Goal: Communication & Community: Share content

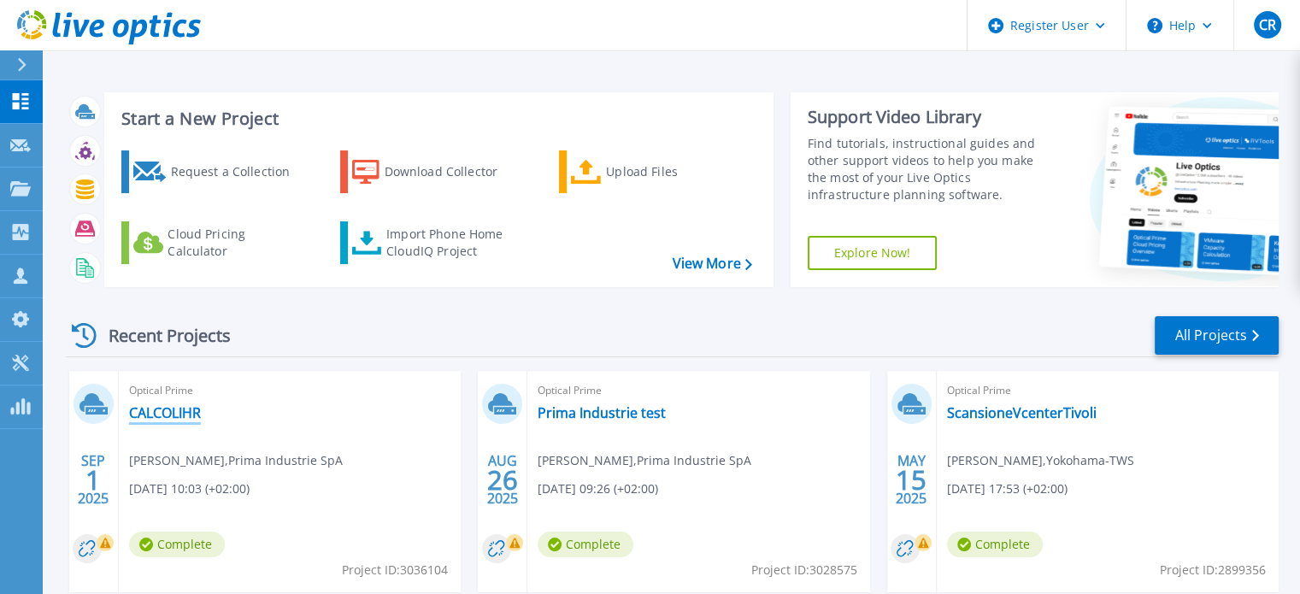
click at [176, 411] on link "CALCOLIHR" at bounding box center [165, 412] width 72 height 17
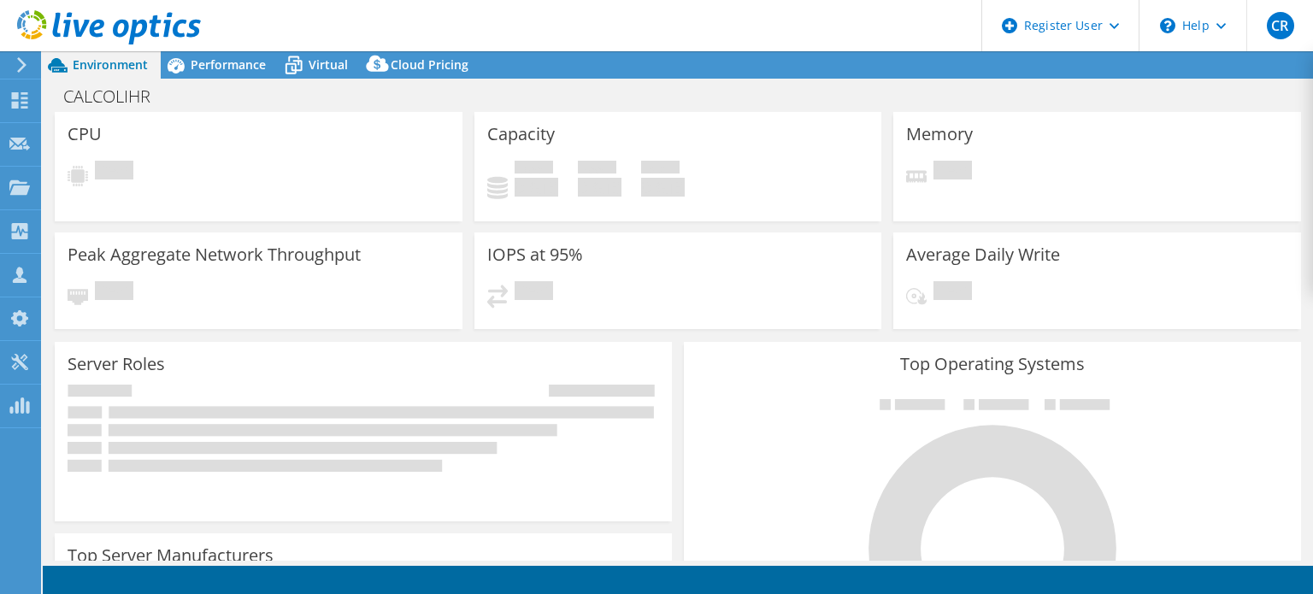
select select "USD"
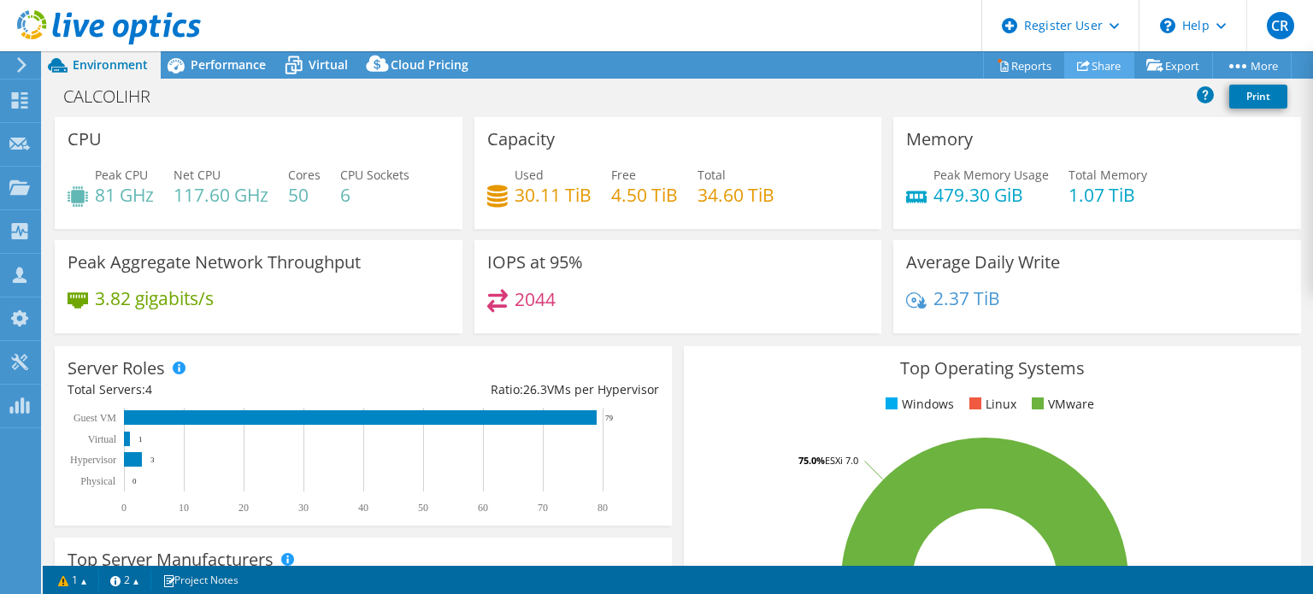
click at [1092, 63] on link "Share" at bounding box center [1099, 65] width 70 height 27
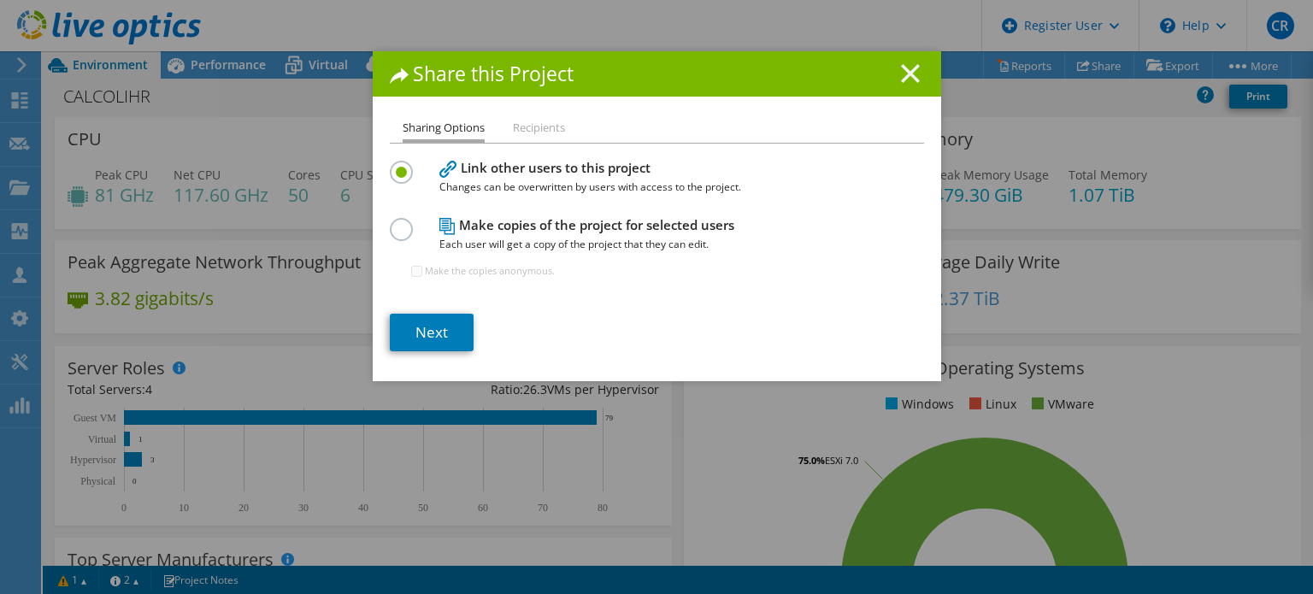
click at [906, 68] on icon at bounding box center [910, 73] width 19 height 19
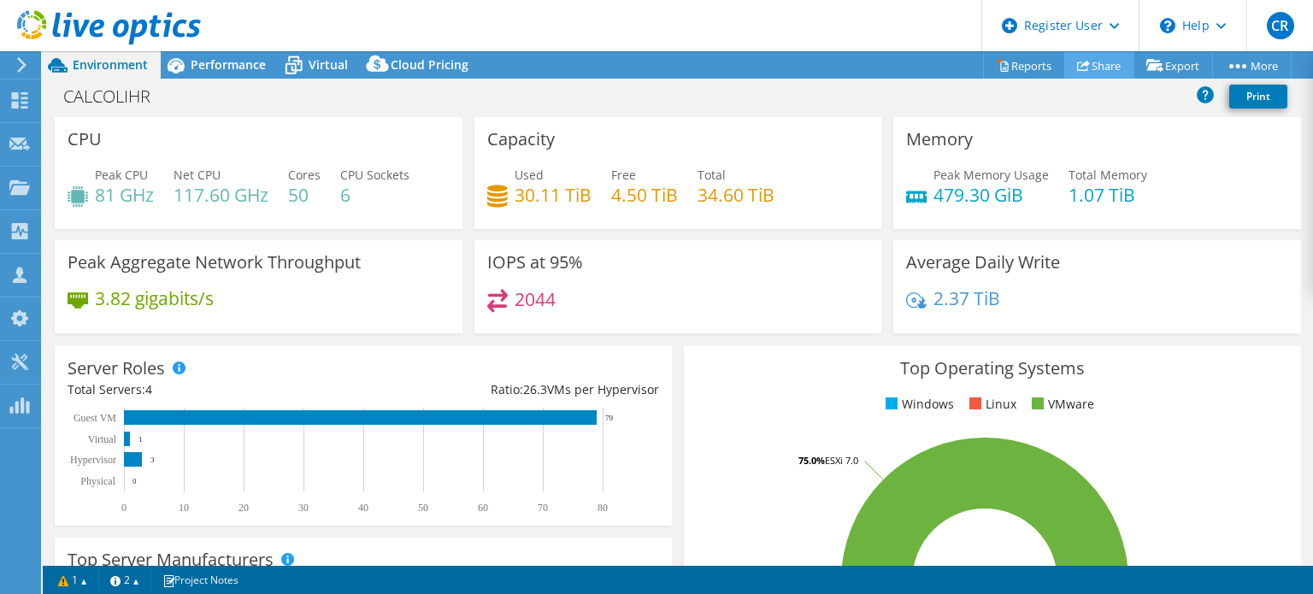
click at [1094, 65] on link "Share" at bounding box center [1099, 65] width 70 height 27
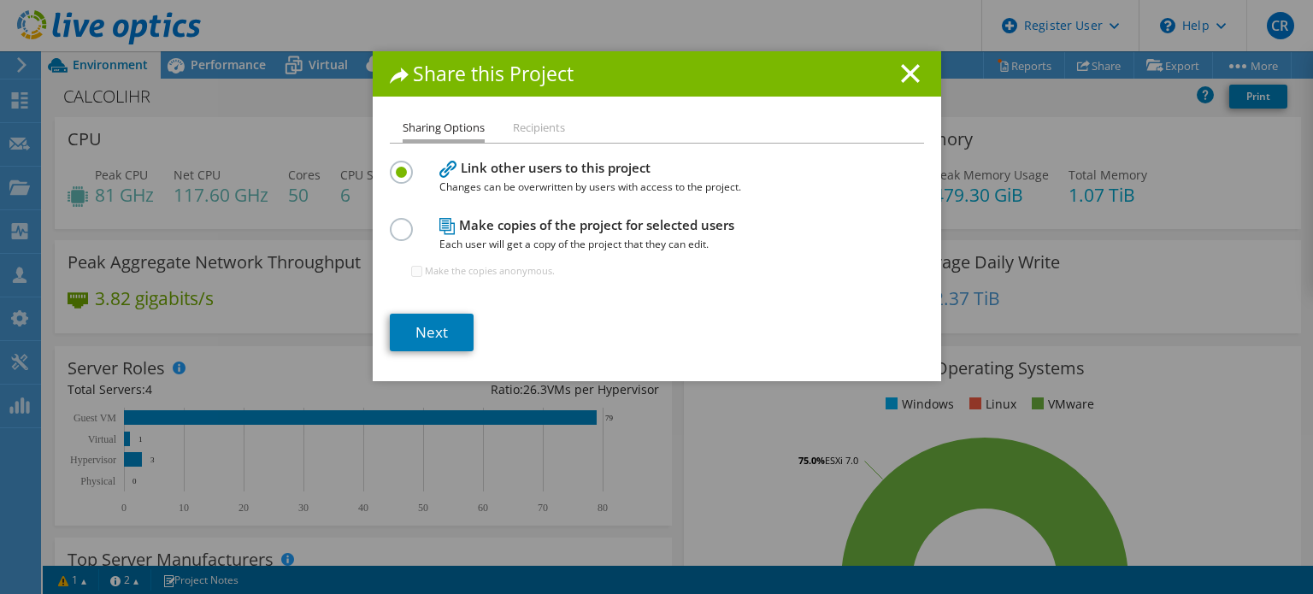
drag, startPoint x: 651, startPoint y: 165, endPoint x: 458, endPoint y: 161, distance: 193.3
click at [458, 161] on h4 "Link other users to this project Changes can be overwritten by users with acces…" at bounding box center [652, 177] width 427 height 38
copy h4 "Link other users to this project"
click at [910, 71] on icon at bounding box center [910, 73] width 19 height 19
